Goal: Navigation & Orientation: Find specific page/section

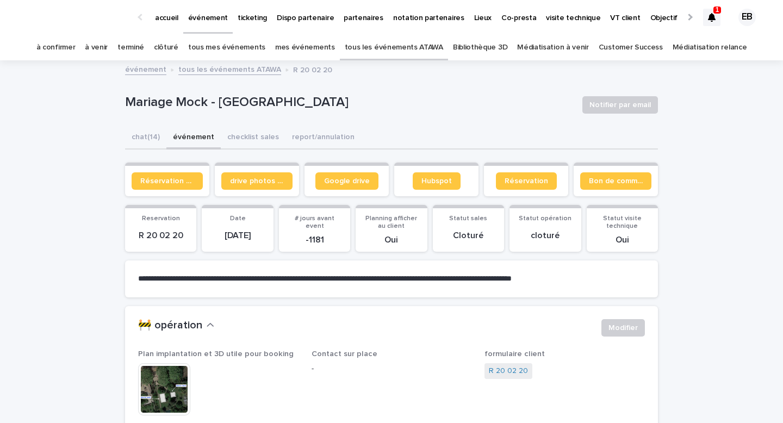
click at [160, 20] on p "accueil" at bounding box center [166, 11] width 23 height 23
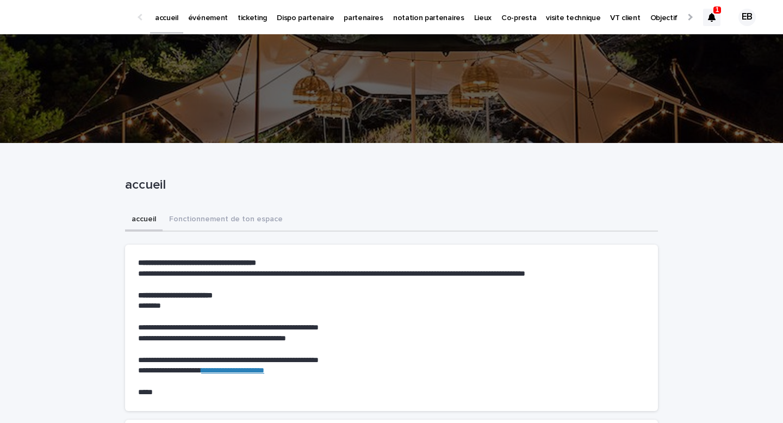
click at [704, 22] on div at bounding box center [711, 17] width 17 height 17
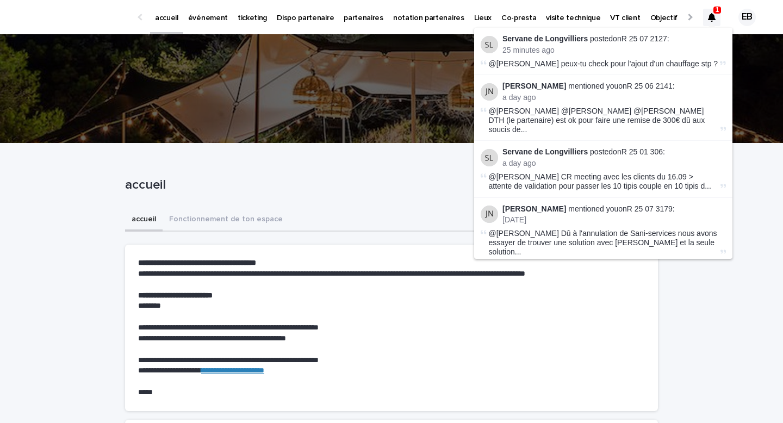
click at [704, 22] on div at bounding box center [711, 17] width 17 height 17
